Goal: Information Seeking & Learning: Learn about a topic

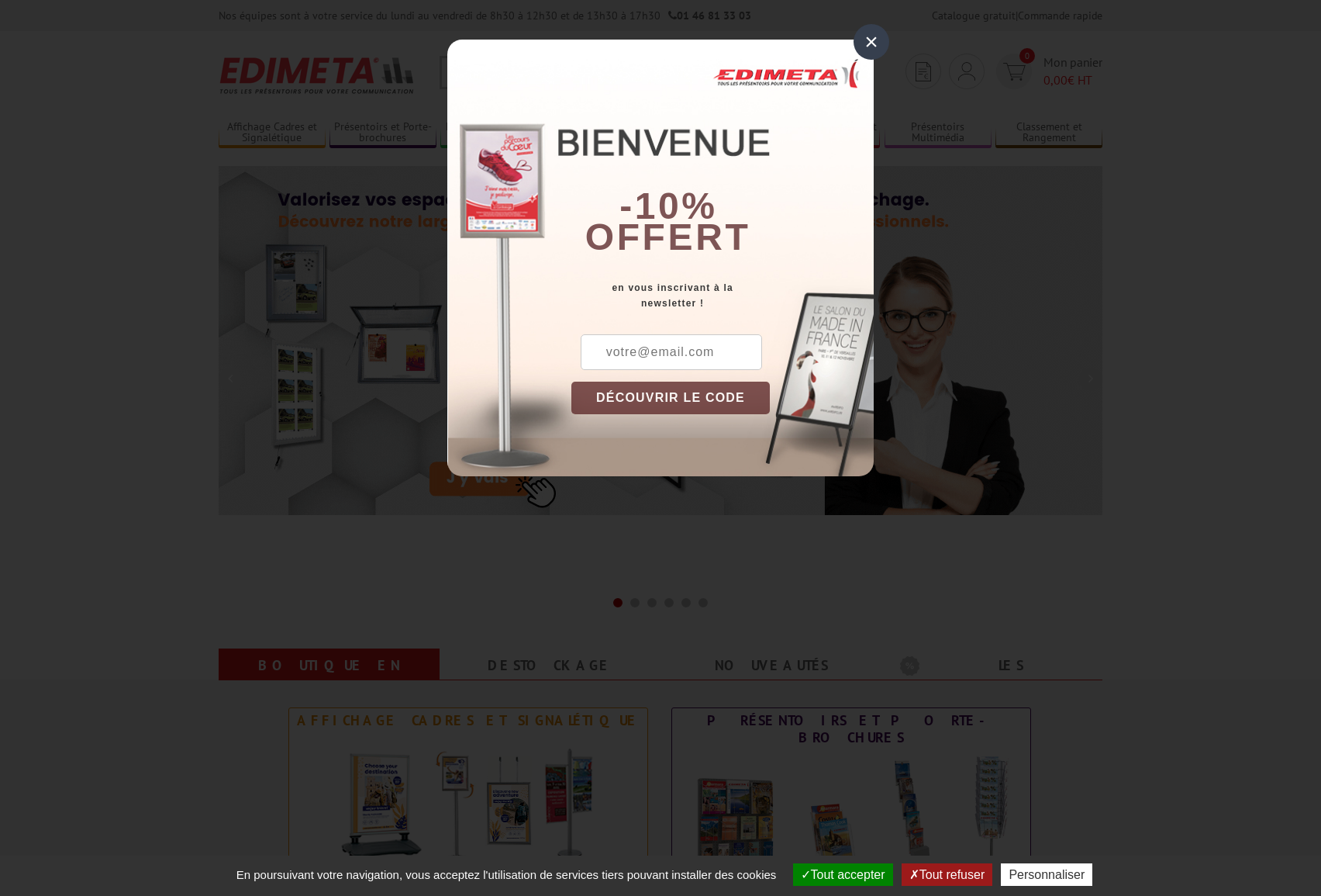
click at [872, 37] on div "×" at bounding box center [871, 42] width 36 height 36
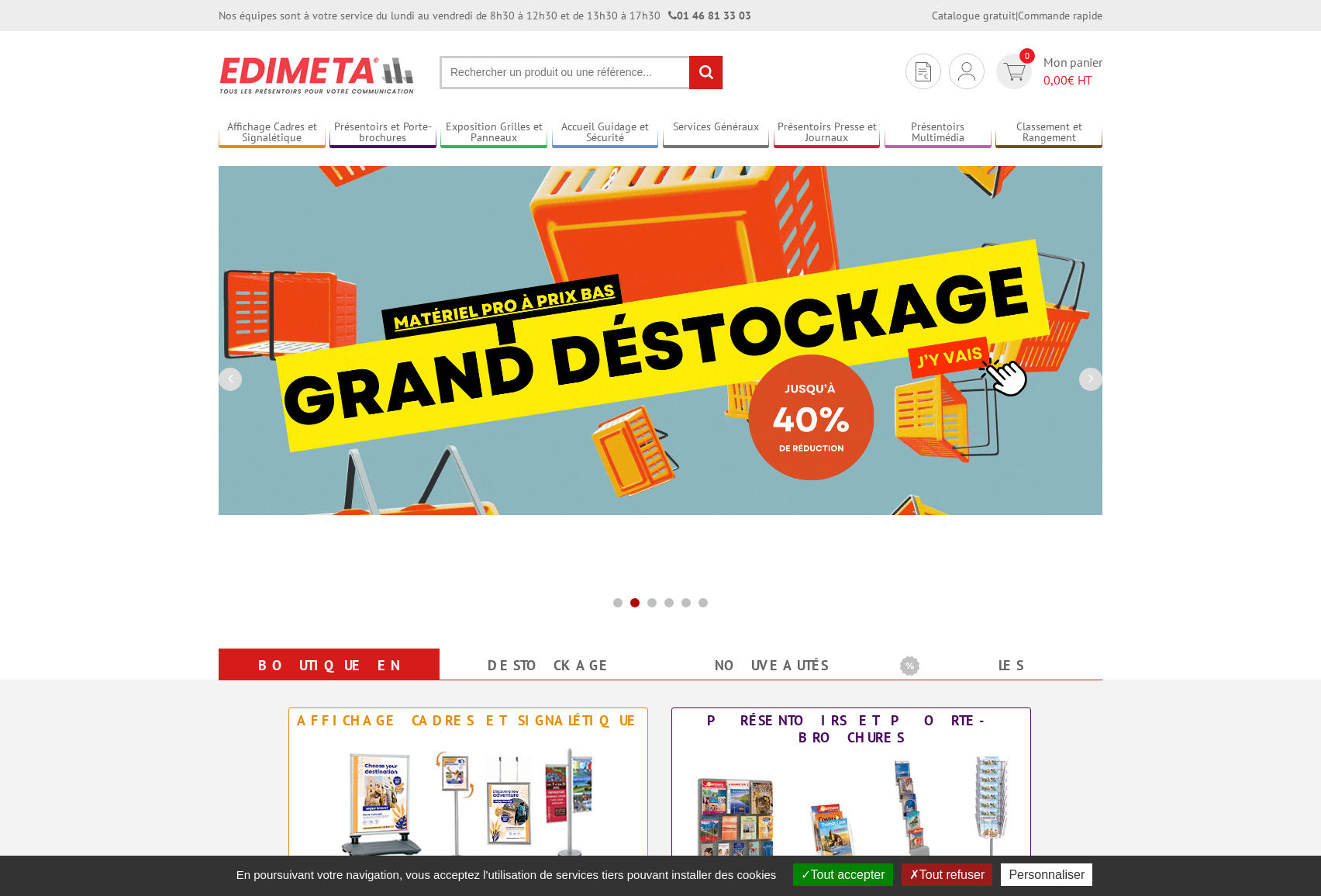
click at [481, 76] on input "text" at bounding box center [581, 72] width 283 height 33
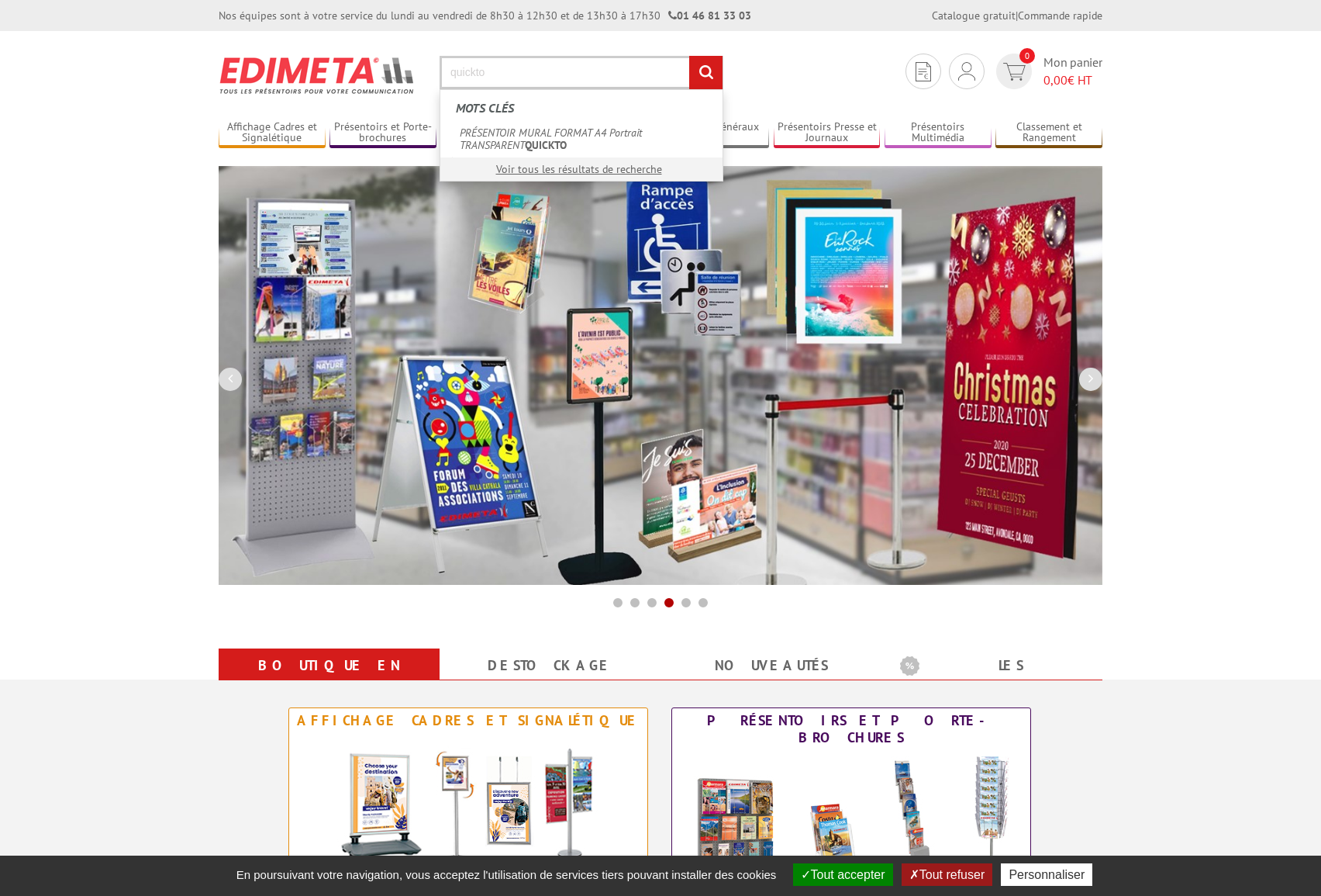
type input "quickto"
click at [706, 72] on input "rechercher" at bounding box center [705, 72] width 33 height 33
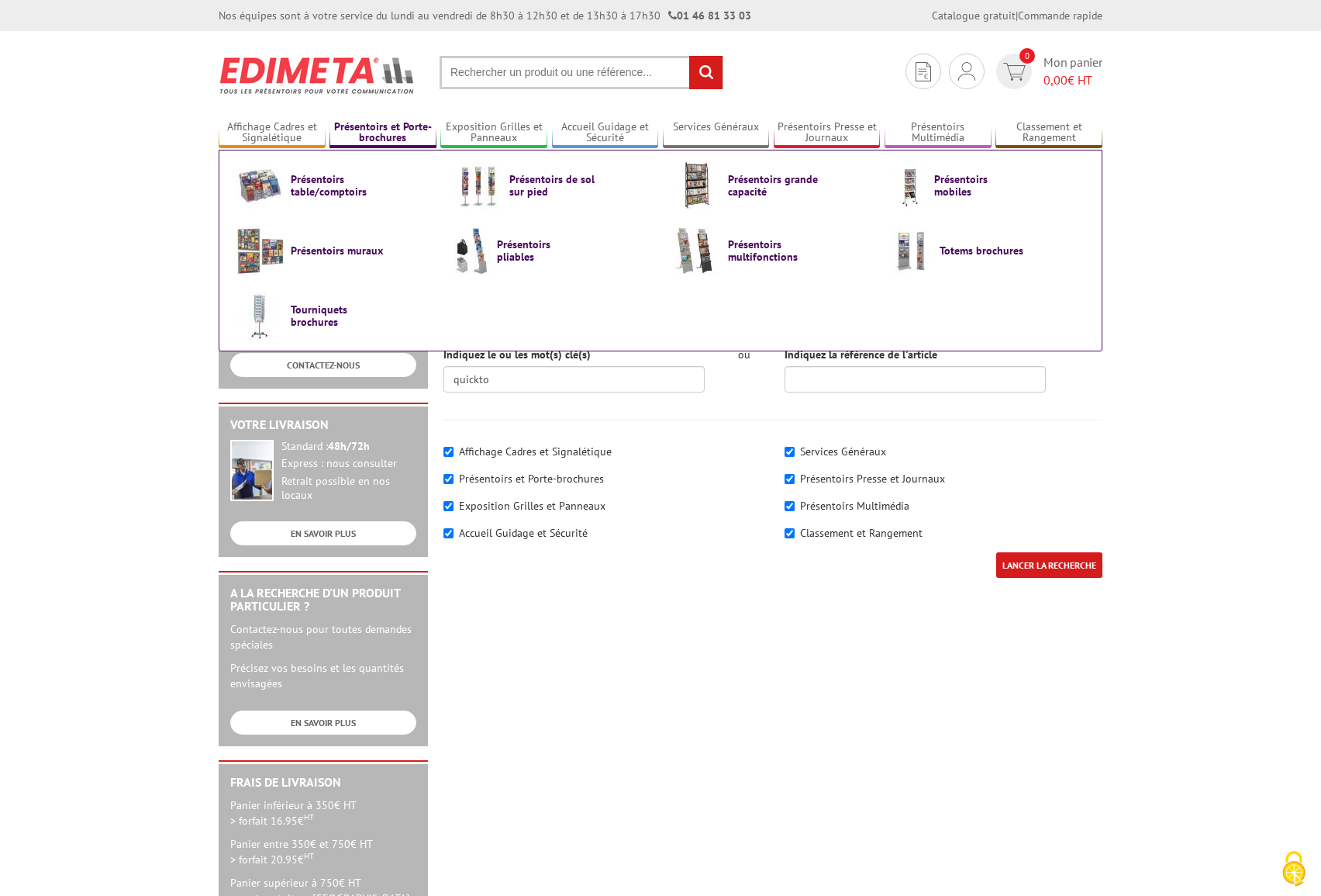
click at [385, 131] on link "Présentoirs et Porte-brochures" at bounding box center [383, 133] width 107 height 25
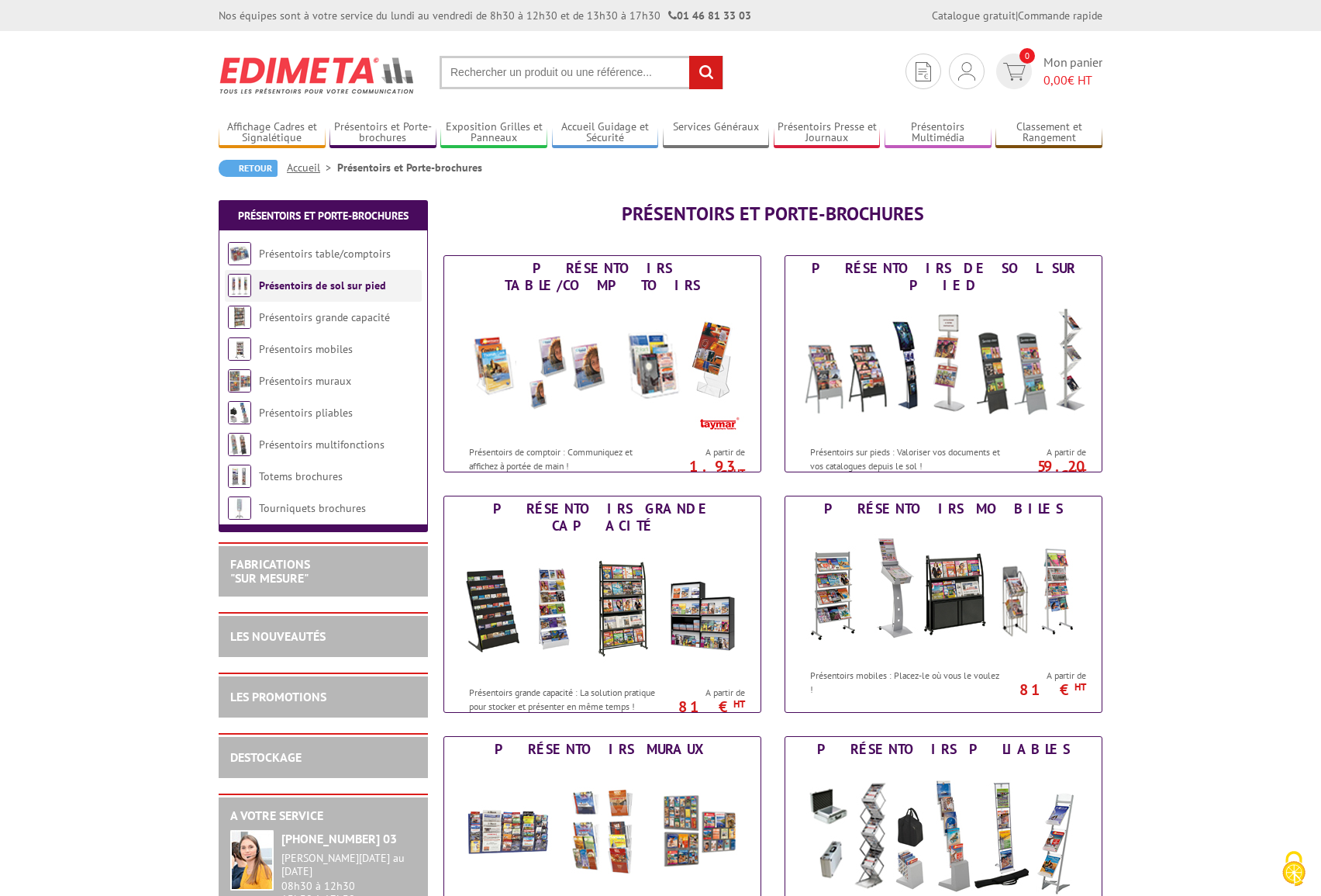
click at [311, 288] on link "Présentoirs de sol sur pied" at bounding box center [322, 285] width 127 height 14
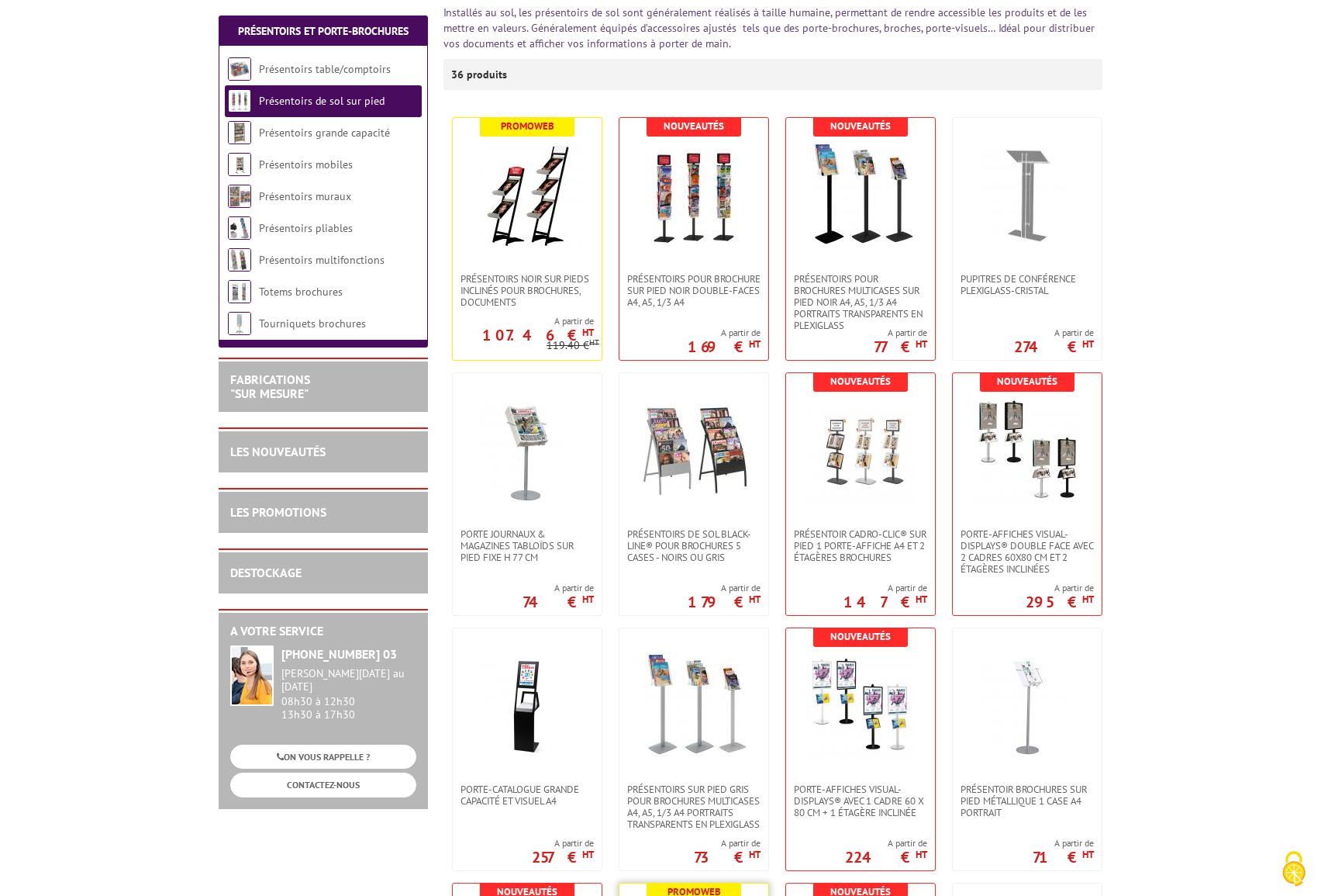
scroll to position [227, 0]
click at [870, 289] on span "Présentoirs pour brochures multicases sur pied NOIR A4, A5, 1/3 A4 Portraits tr…" at bounding box center [860, 303] width 133 height 59
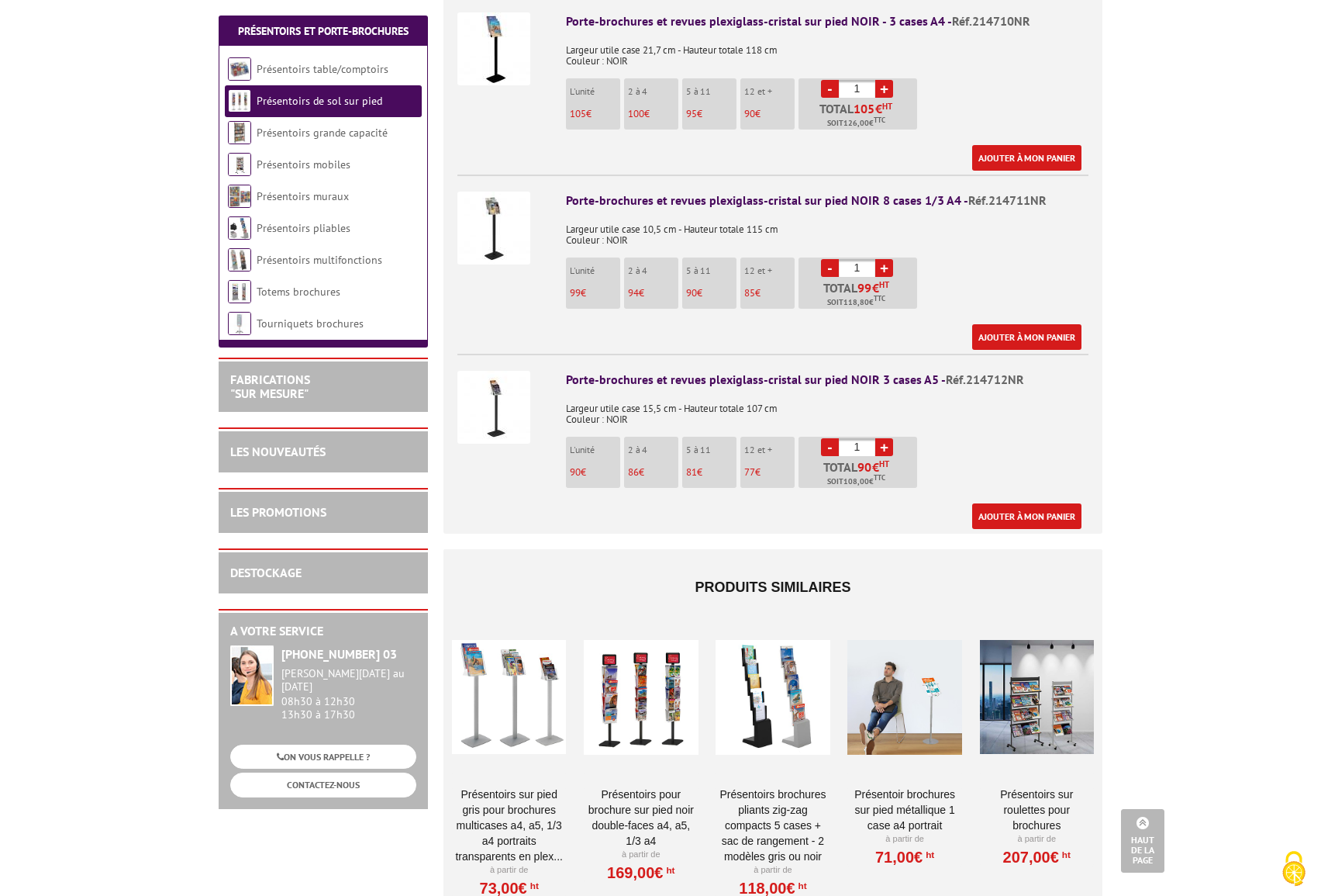
scroll to position [671, 0]
click at [501, 685] on div at bounding box center [509, 695] width 114 height 155
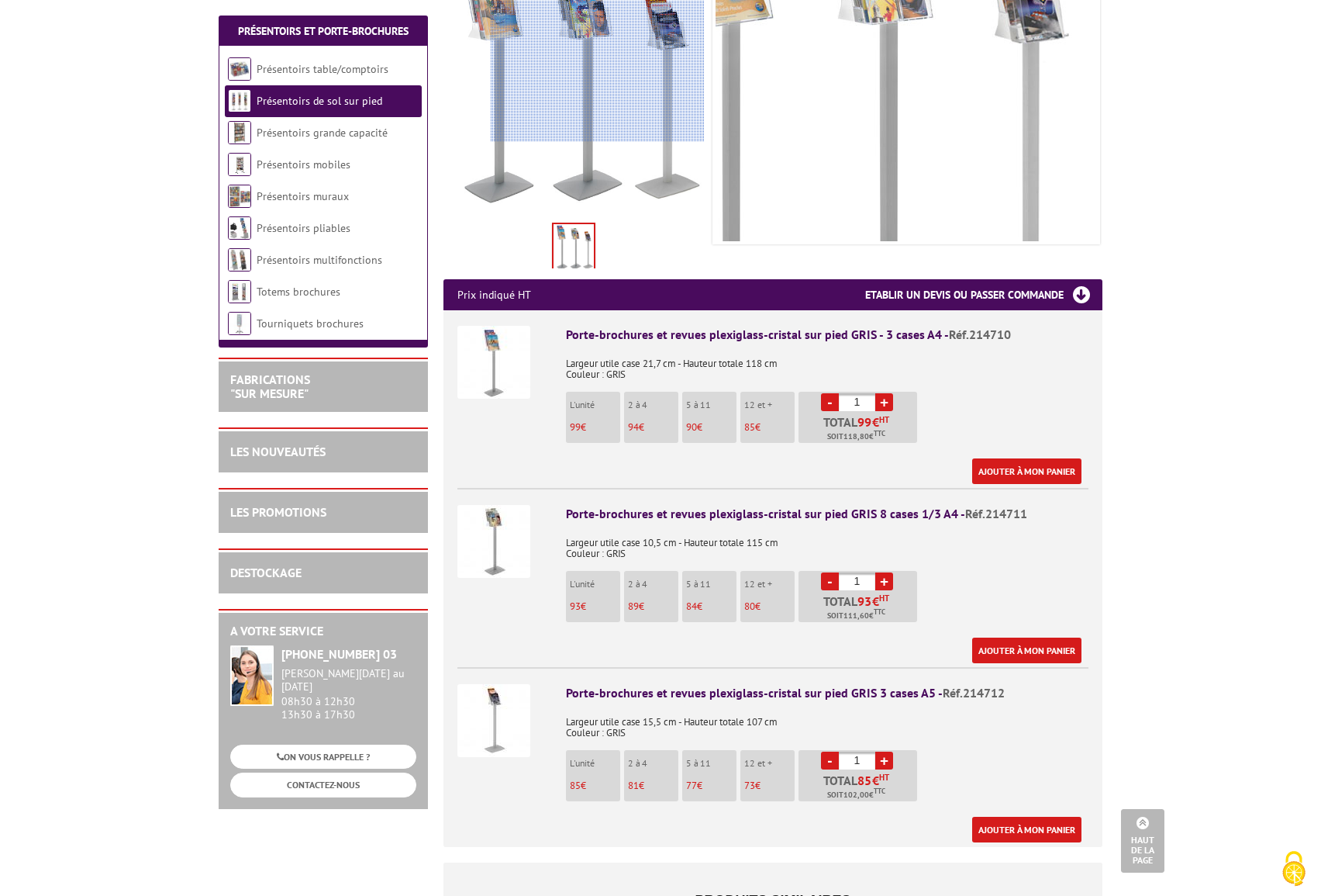
scroll to position [345, 0]
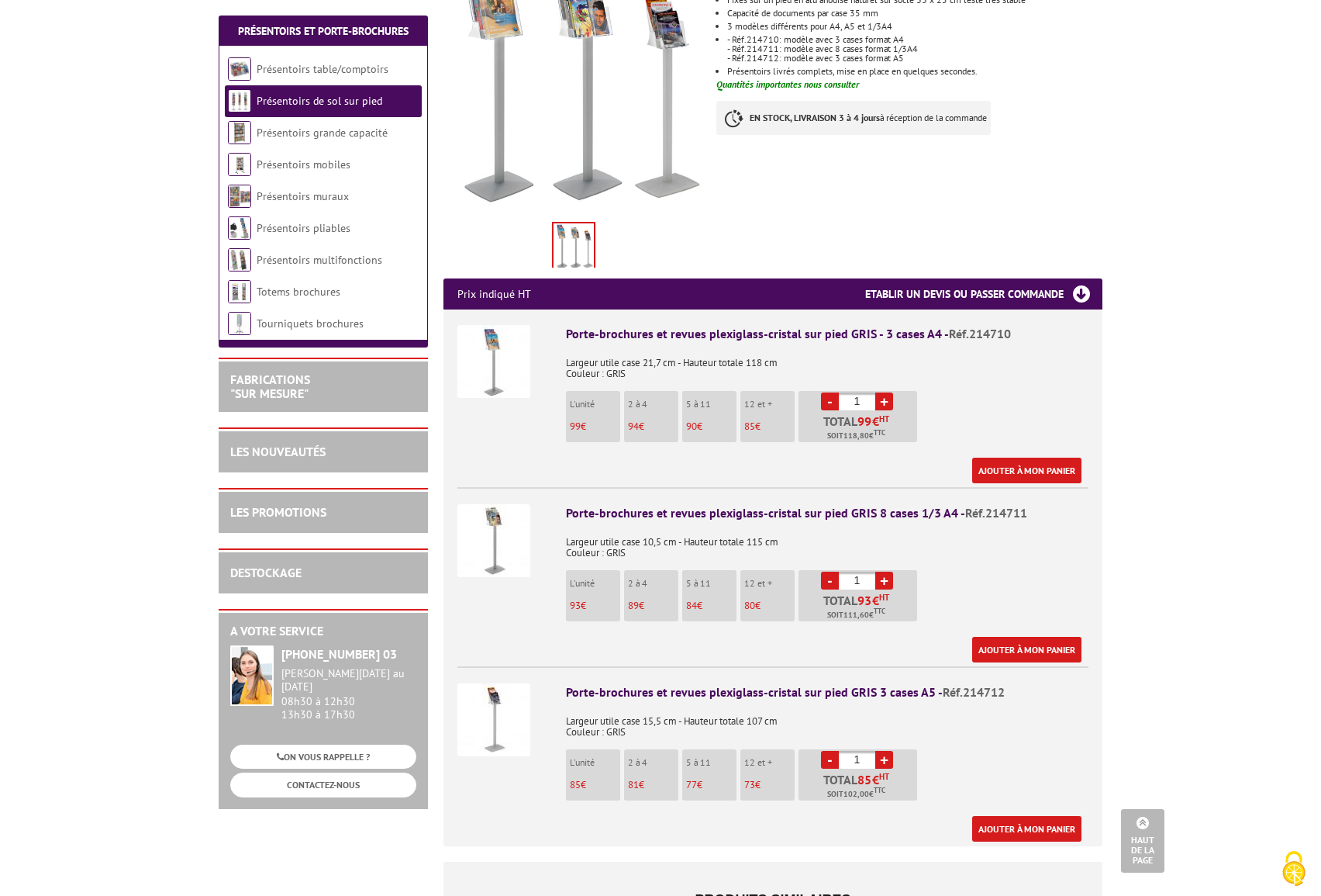
click at [496, 699] on img at bounding box center [494, 720] width 73 height 73
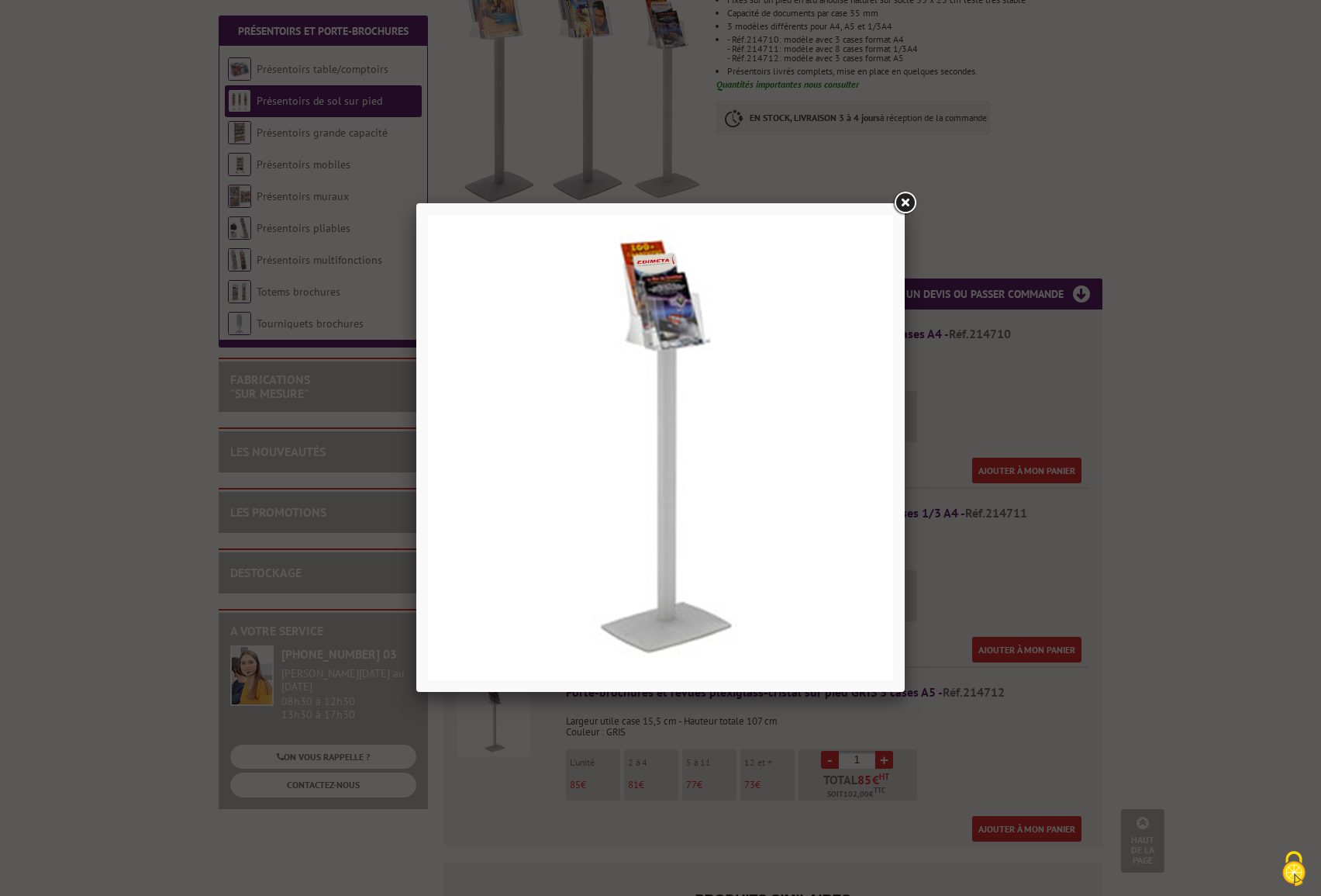
click at [908, 195] on link at bounding box center [904, 203] width 28 height 28
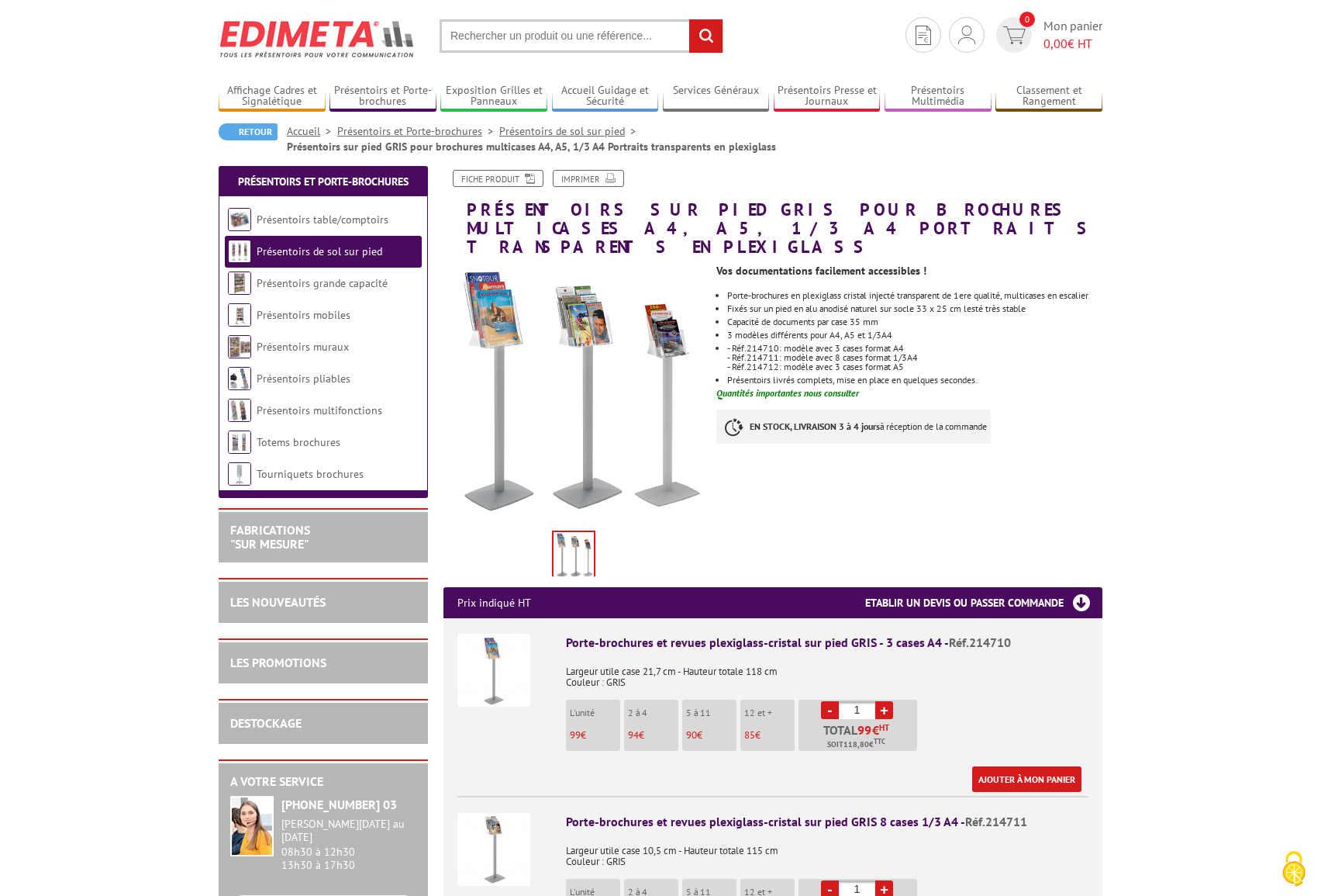
scroll to position [35, 0]
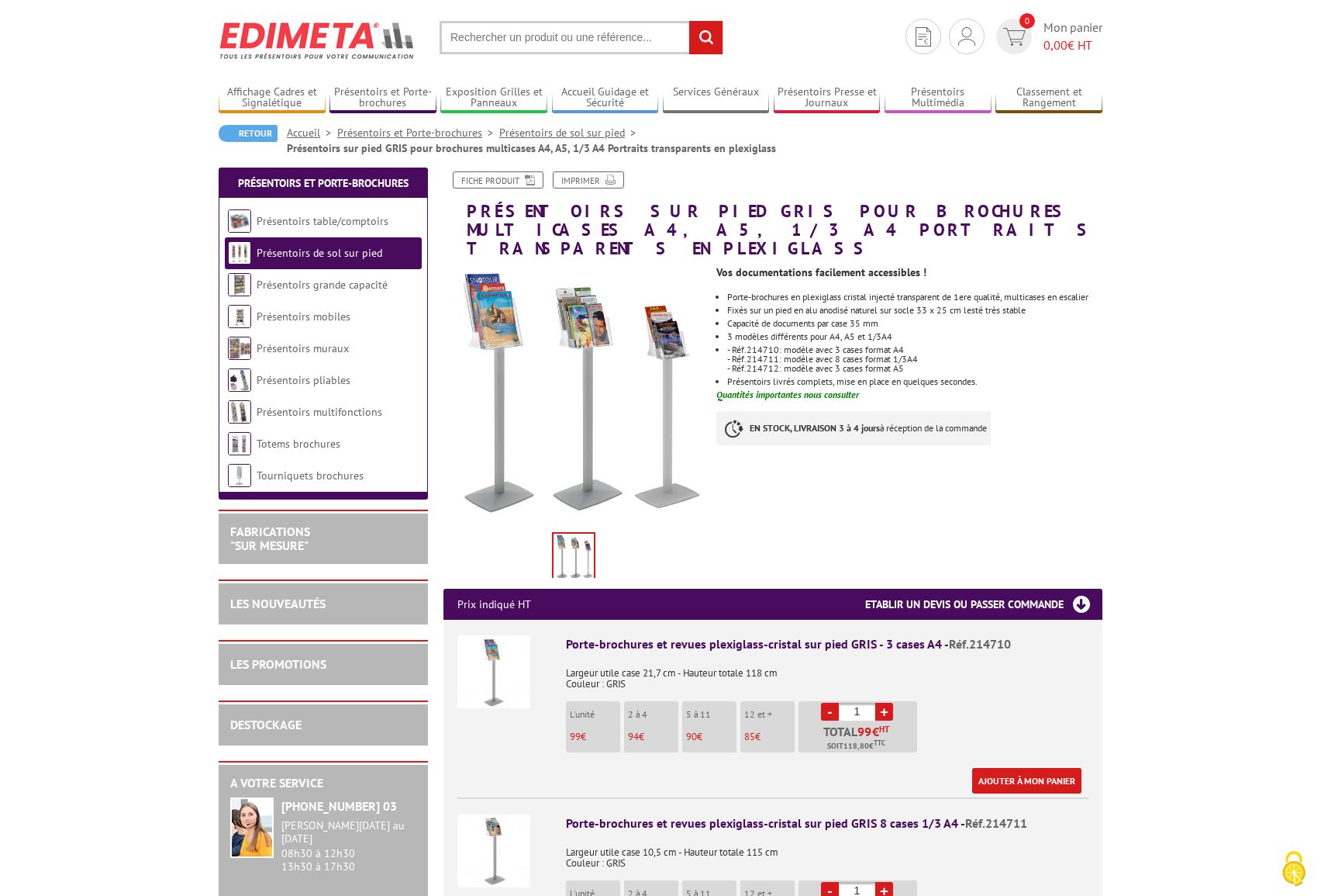
click at [238, 253] on img at bounding box center [239, 252] width 23 height 23
click at [238, 251] on img at bounding box center [239, 252] width 23 height 23
click at [280, 221] on link "Présentoirs table/comptoirs" at bounding box center [322, 221] width 132 height 14
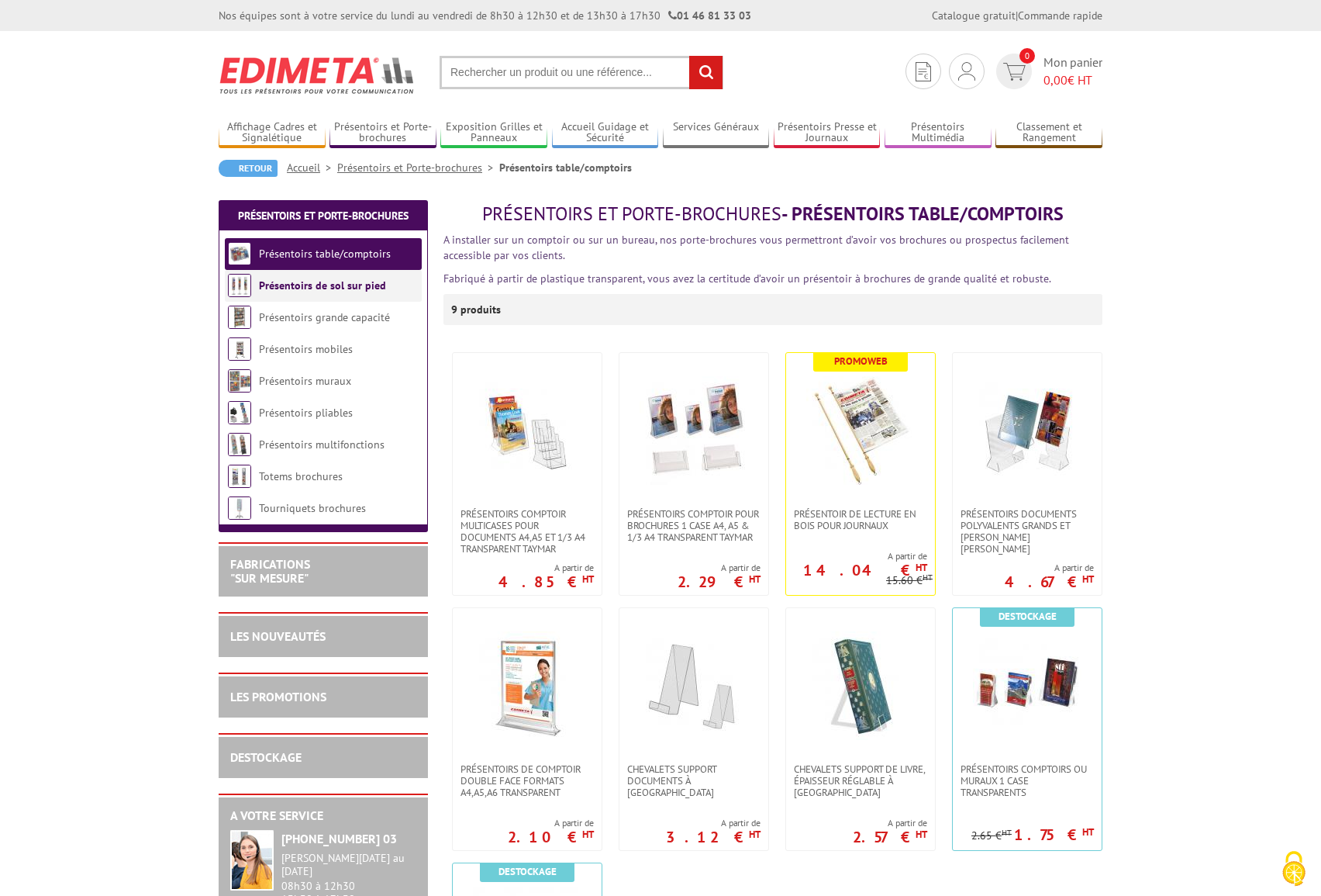
click at [243, 281] on img at bounding box center [239, 285] width 23 height 23
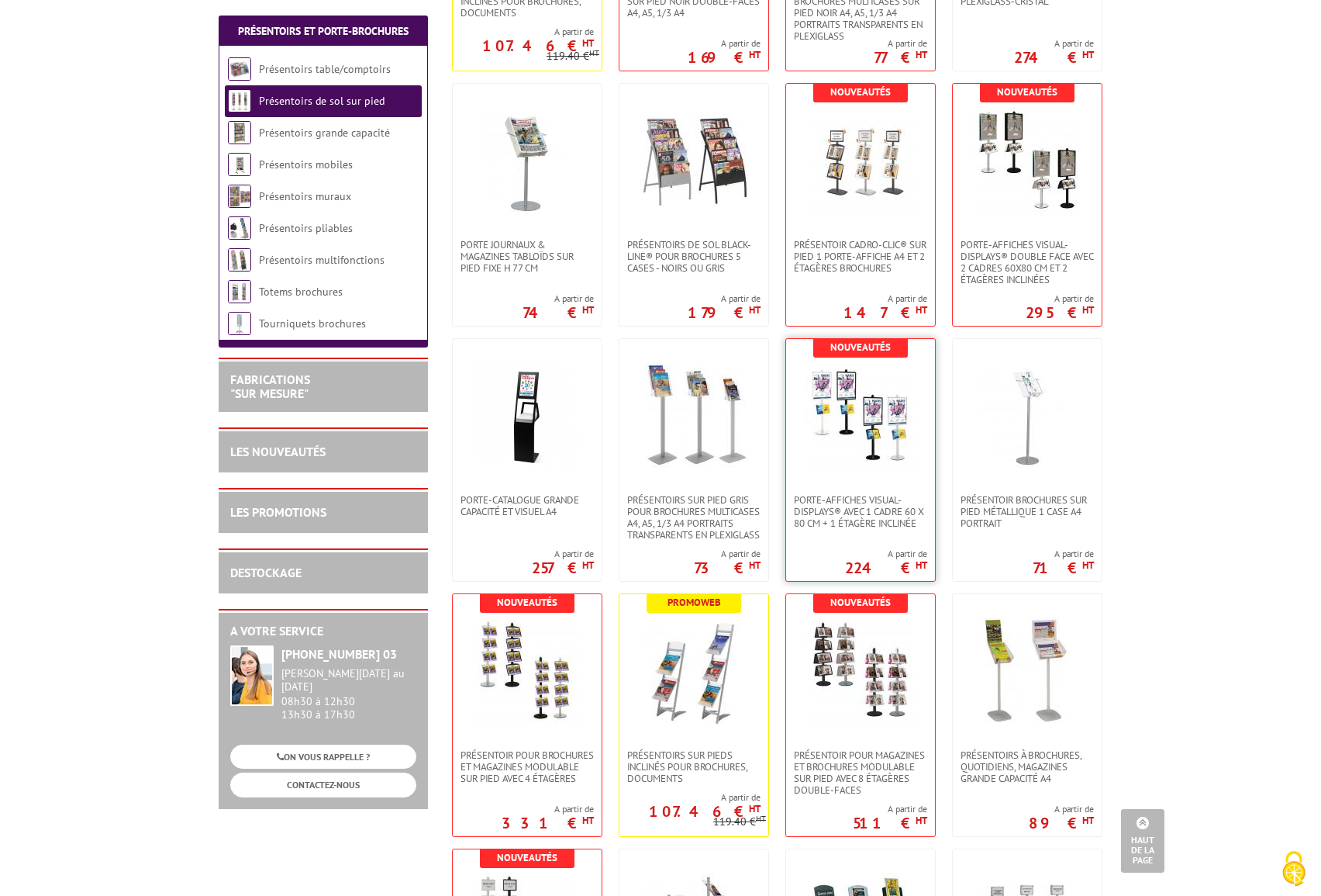
scroll to position [522, 0]
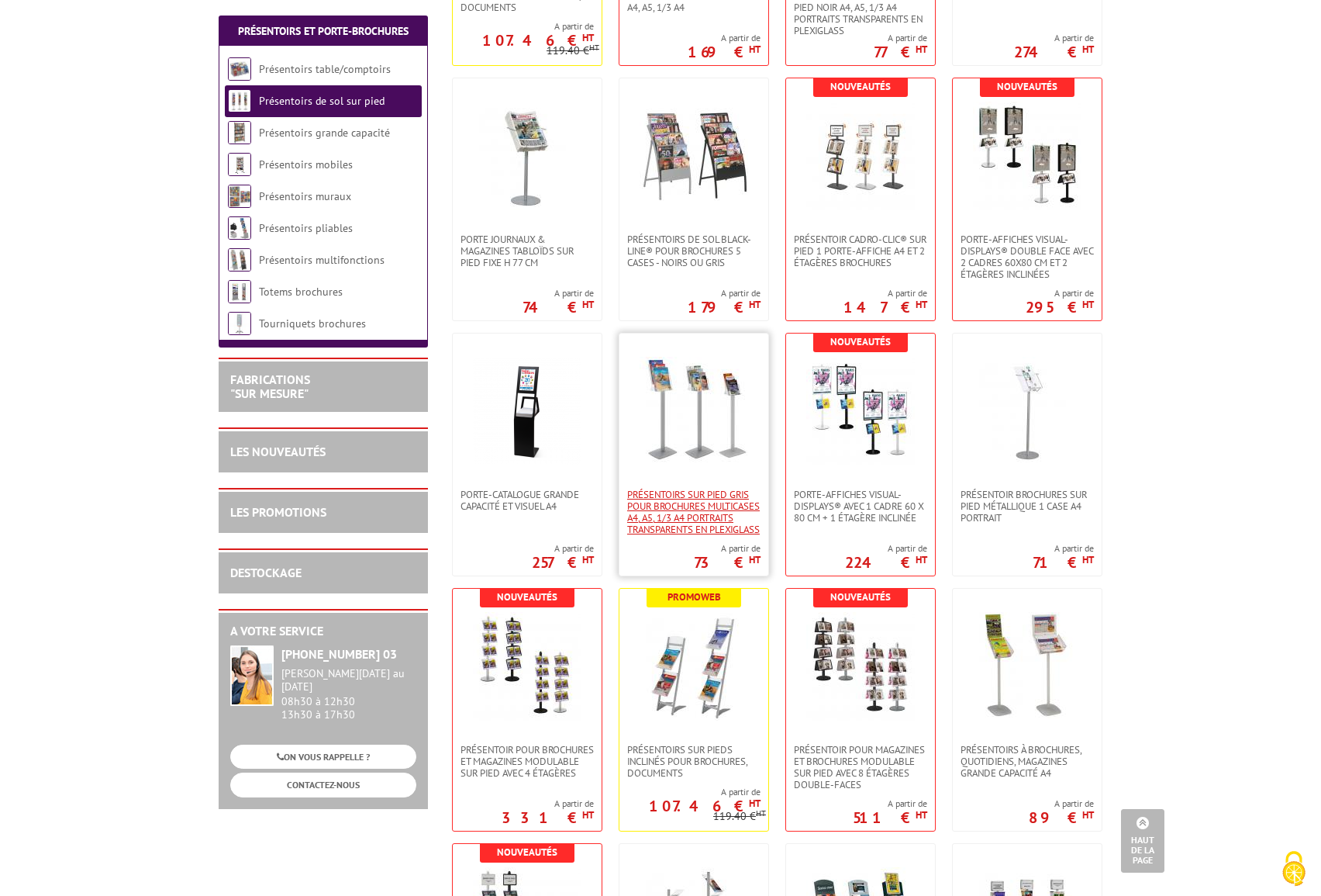
click at [693, 508] on span "Présentoirs sur pied GRIS pour brochures multicases A4, A5, 1/3 A4 Portraits tr…" at bounding box center [693, 512] width 133 height 47
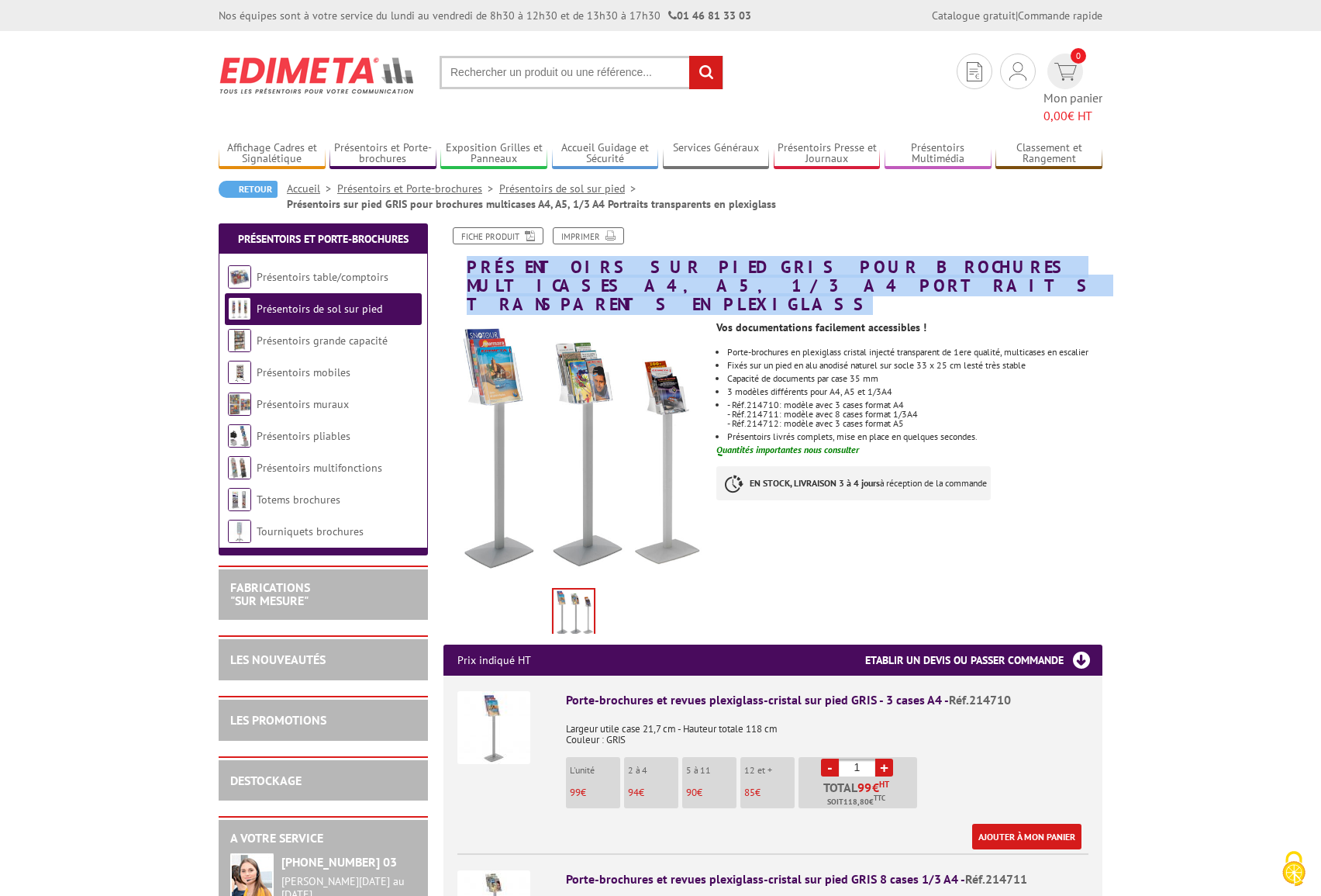
drag, startPoint x: 470, startPoint y: 245, endPoint x: 821, endPoint y: 257, distance: 351.2
click at [821, 257] on h1 "Présentoirs sur pied GRIS pour brochures multicases A4, A5, 1/3 A4 Portraits tr…" at bounding box center [773, 271] width 682 height 87
copy h1 "Présentoirs sur pied GRIS pour brochures multicases A4, A5, 1/3 A4 Portraits tr…"
